Goal: Find specific page/section: Find specific page/section

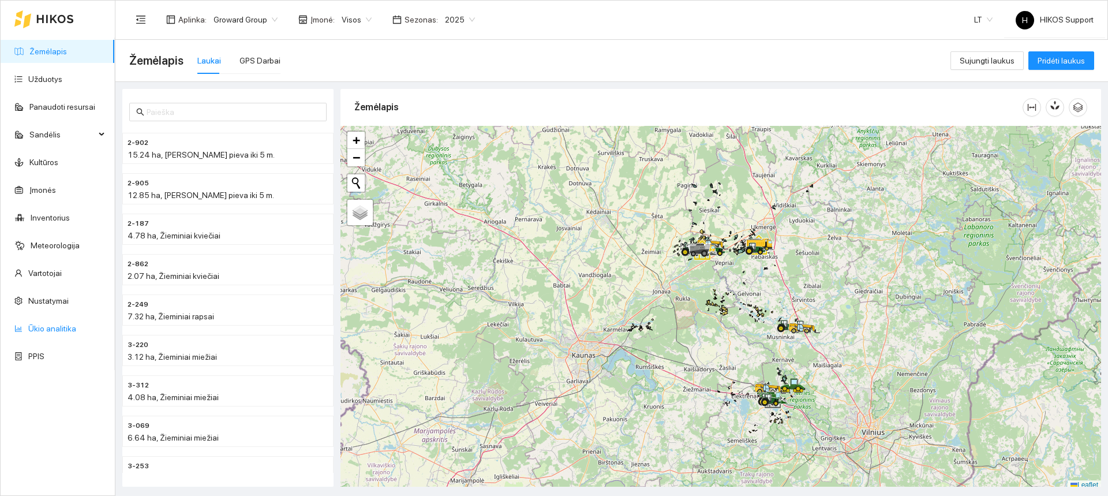
click at [54, 329] on link "Ūkio analitika" at bounding box center [52, 328] width 48 height 9
